Goal: Task Accomplishment & Management: Use online tool/utility

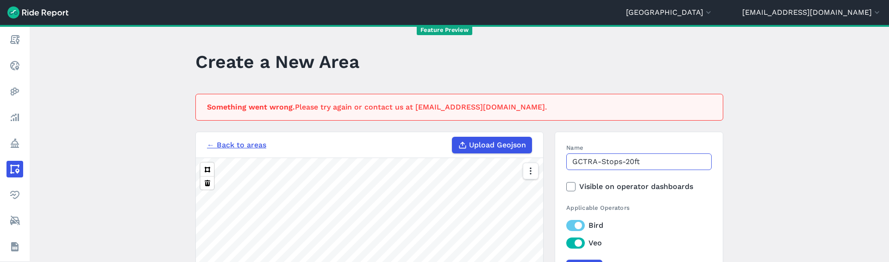
click at [610, 159] on input "GCTRA-Stops-20ft" at bounding box center [638, 162] width 145 height 17
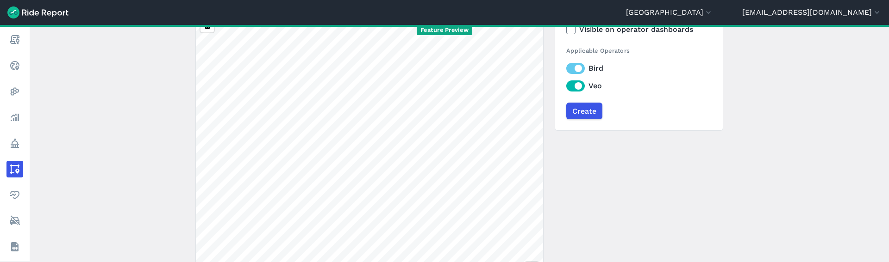
scroll to position [25, 0]
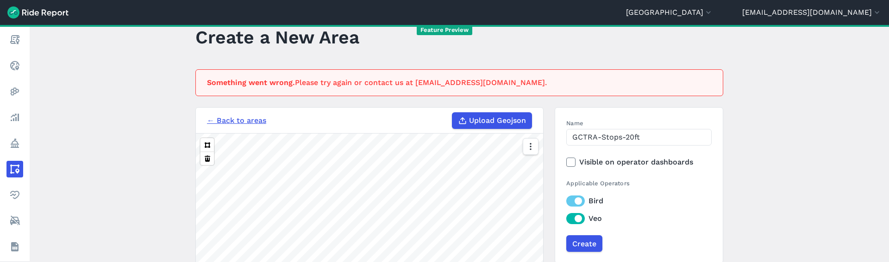
click at [485, 112] on label "Upload Geojson" at bounding box center [492, 120] width 80 height 17
click at [452, 112] on input "Upload Geojson" at bounding box center [452, 112] width 0 height 0
type input "C:\fakepath\rewound.geojson"
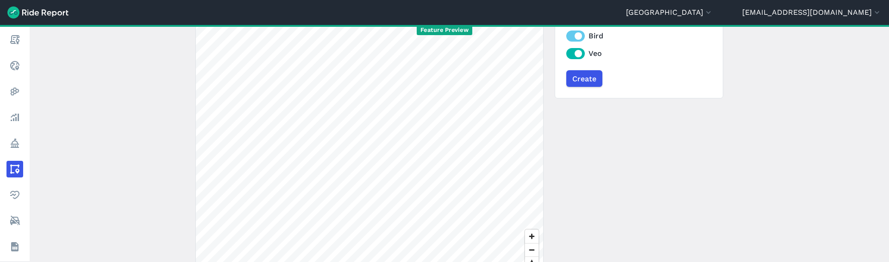
scroll to position [227, 0]
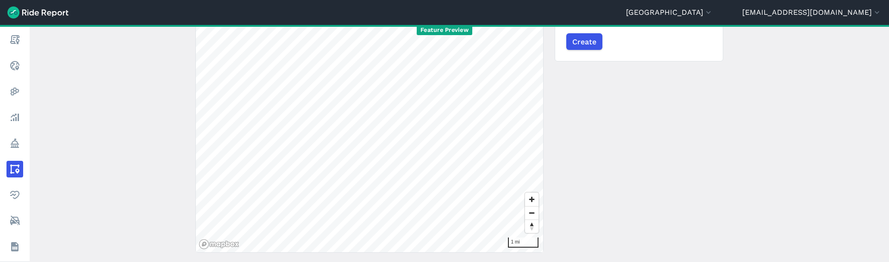
click at [647, 161] on div "← Back to areas Upload Geojson Revert geometry 1 mi Name GCTRA-Stops-20ft Visib…" at bounding box center [459, 79] width 528 height 348
click at [701, 148] on div "← Back to areas Upload Geojson Revert geometry 200 ft Name GCTRA-Stops-20ft Vis…" at bounding box center [459, 79] width 528 height 348
click at [578, 47] on input "Create" at bounding box center [584, 41] width 36 height 17
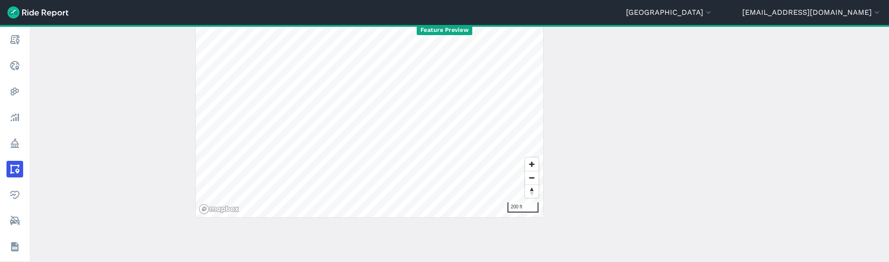
scroll to position [95, 0]
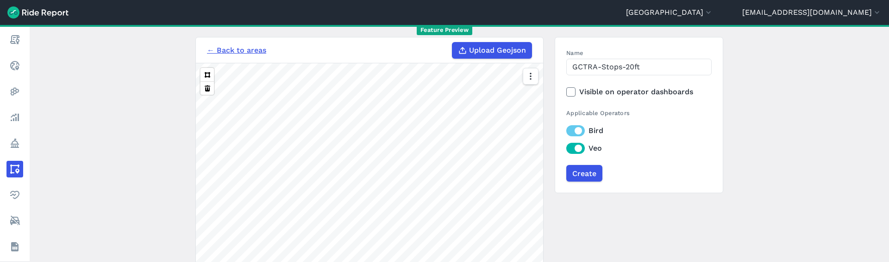
drag, startPoint x: 587, startPoint y: 174, endPoint x: 773, endPoint y: 125, distance: 192.4
click at [587, 174] on input "Create" at bounding box center [584, 173] width 36 height 17
click at [773, 125] on main "Create a New Area Something went wrong. Please try again or contact us at [EMAI…" at bounding box center [459, 143] width 859 height 237
